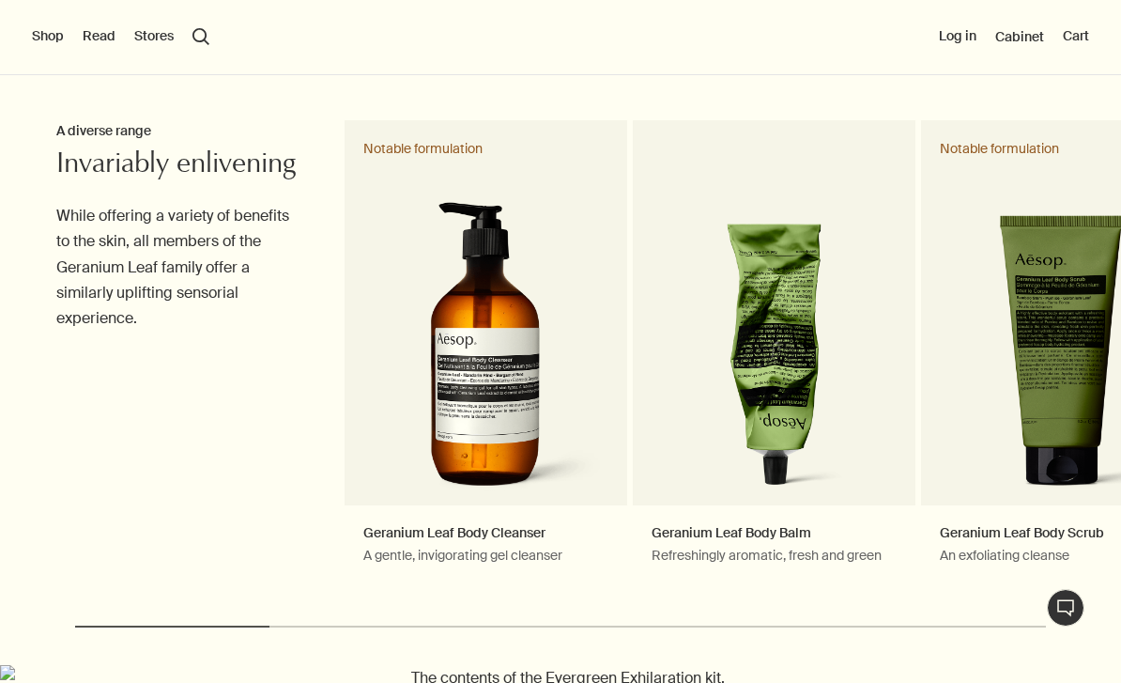
scroll to position [531, 0]
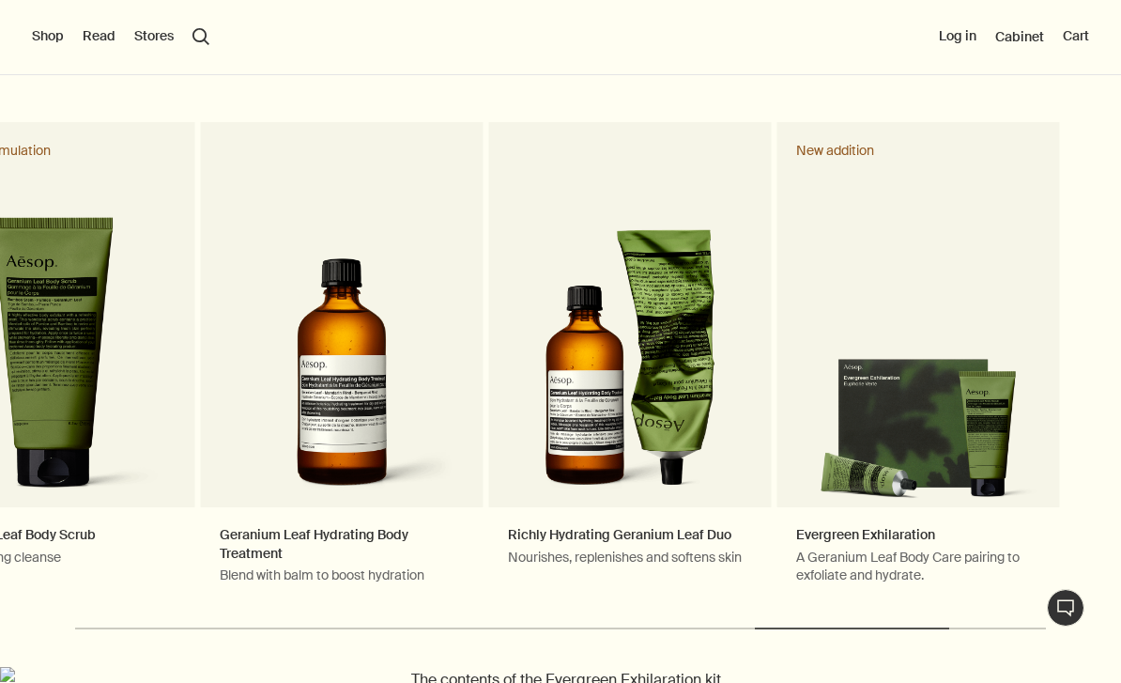
click at [298, 544] on link "Geranium Leaf Hydrating Body Treatment Blend with balm to boost hydration" at bounding box center [342, 362] width 283 height 481
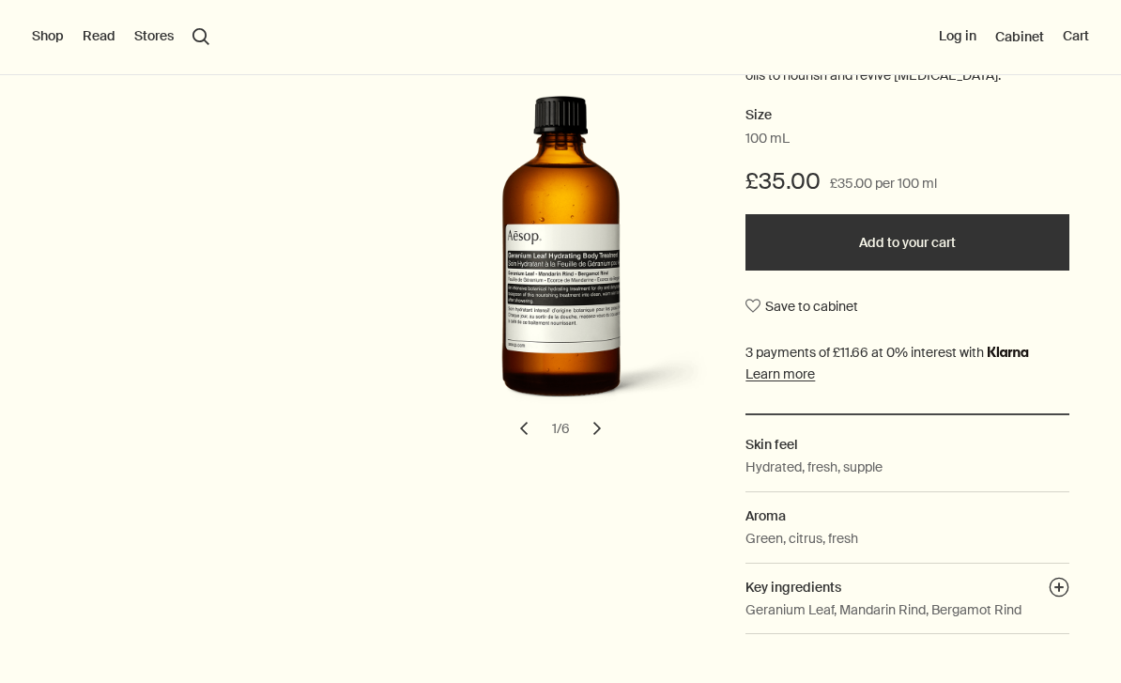
scroll to position [314, 0]
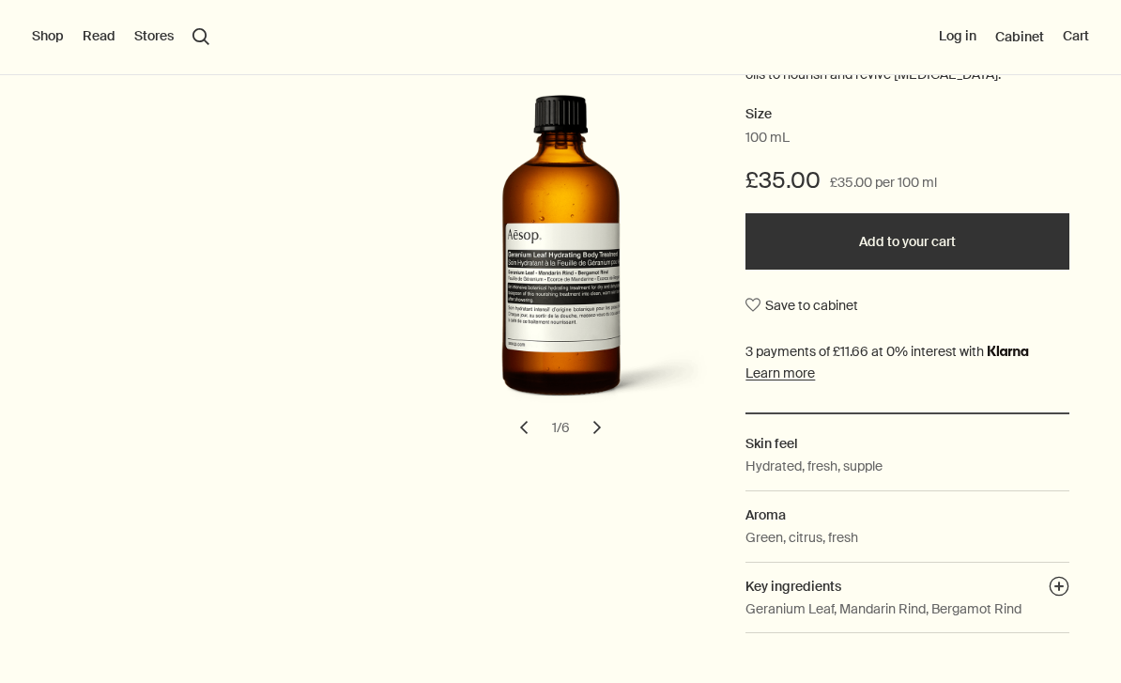
click at [605, 424] on button "chevron" at bounding box center [597, 427] width 41 height 41
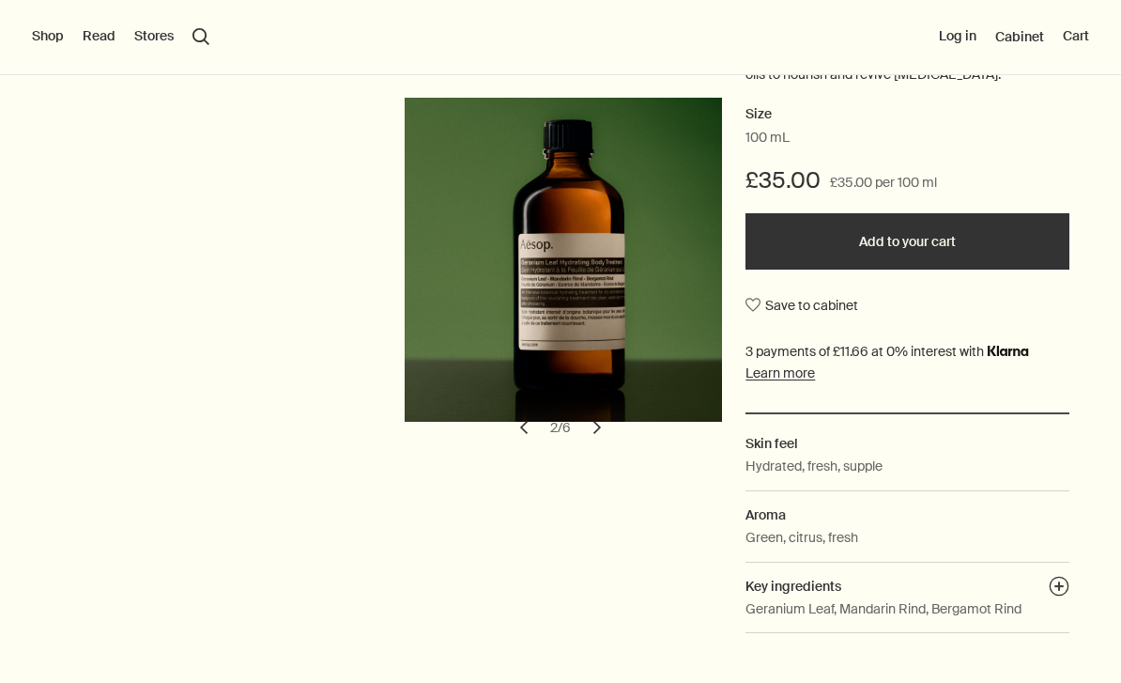
click at [606, 420] on button "chevron" at bounding box center [597, 427] width 41 height 41
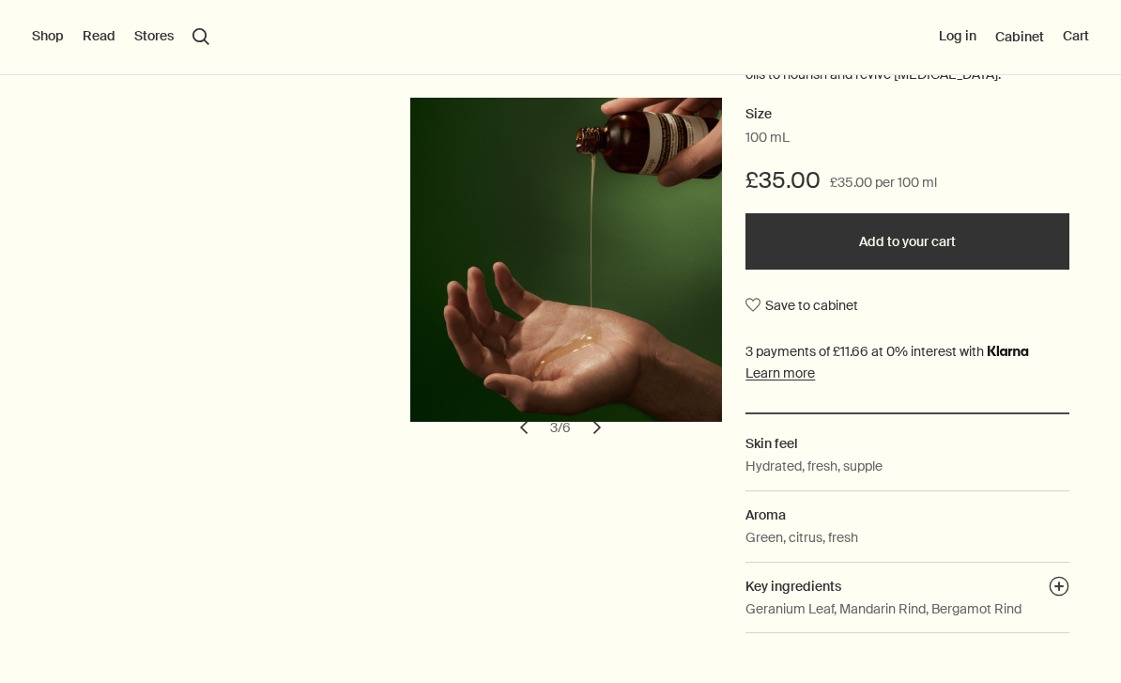
click at [604, 415] on button "chevron" at bounding box center [597, 427] width 41 height 41
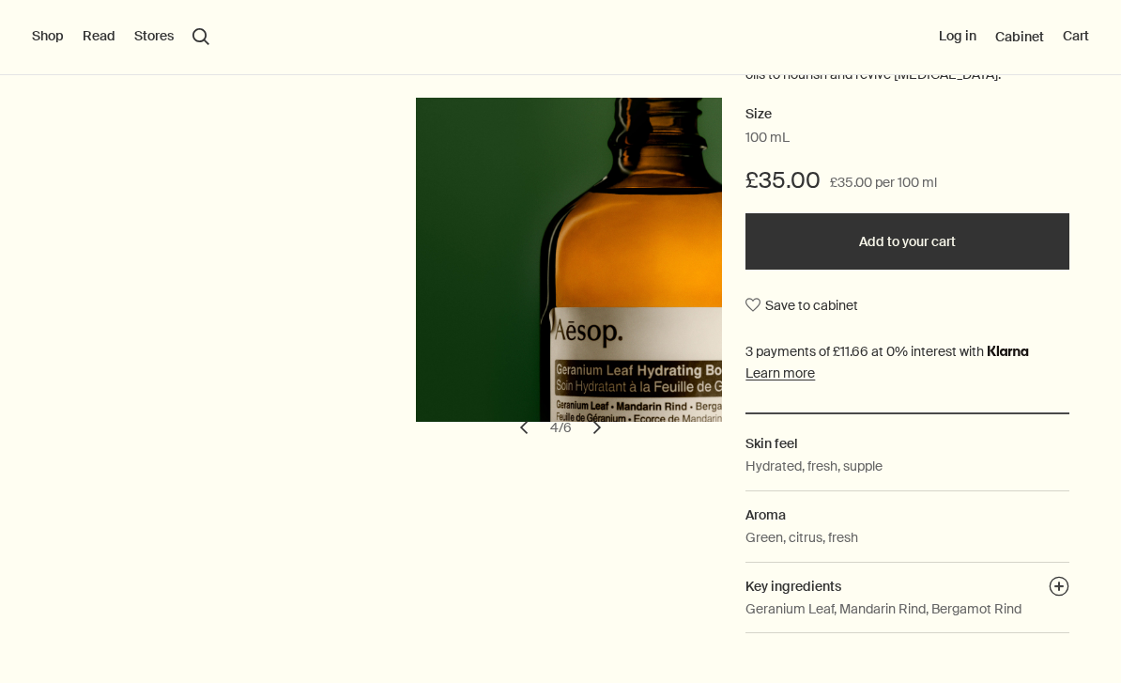
click at [618, 420] on button "chevron" at bounding box center [597, 427] width 41 height 41
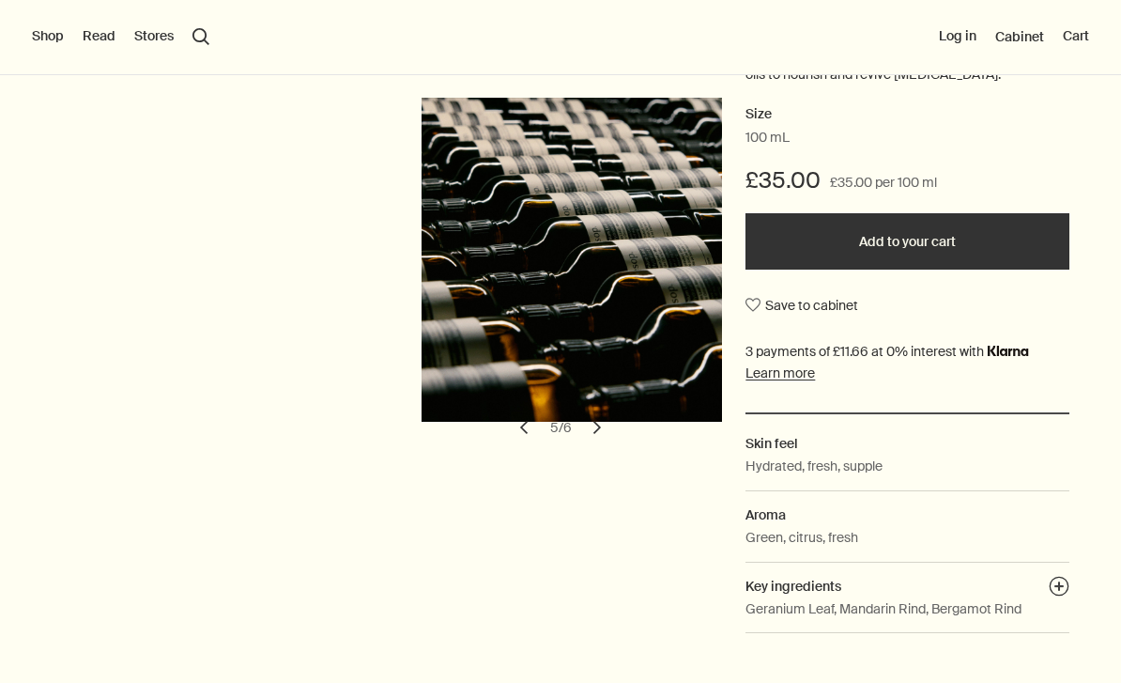
click at [611, 418] on button "chevron" at bounding box center [597, 427] width 41 height 41
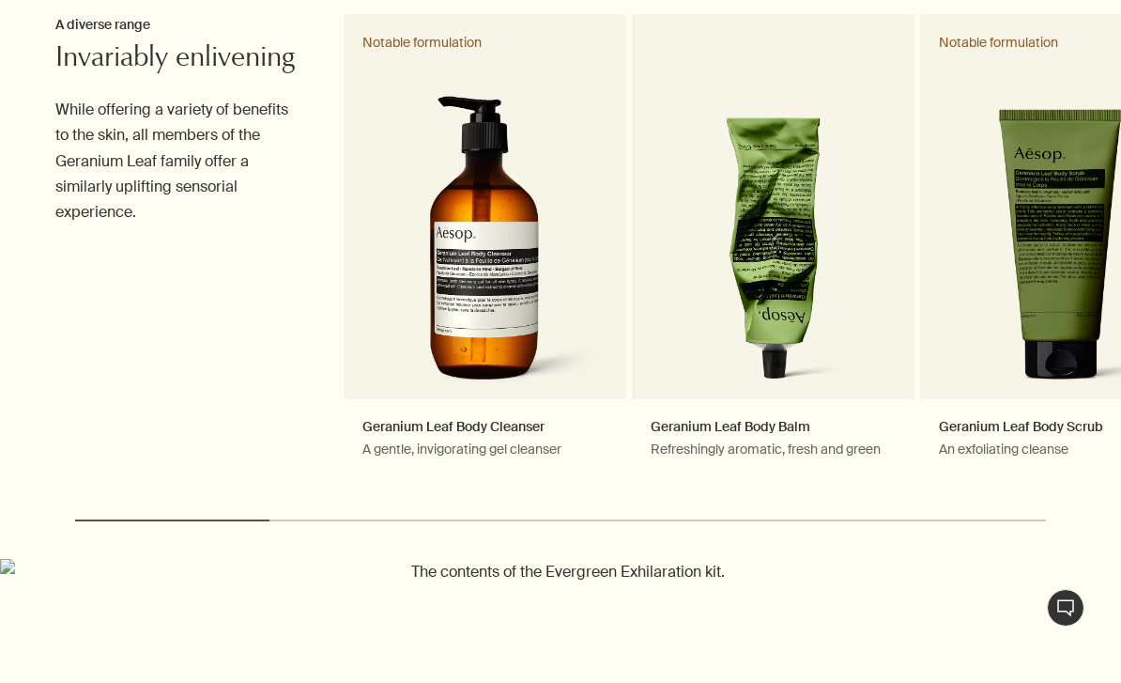
scroll to position [639, 0]
click at [490, 326] on link "Geranium Leaf Body Cleanser A gentle, invigorating gel cleanser Notable formula…" at bounding box center [485, 254] width 283 height 481
